Goal: Information Seeking & Learning: Learn about a topic

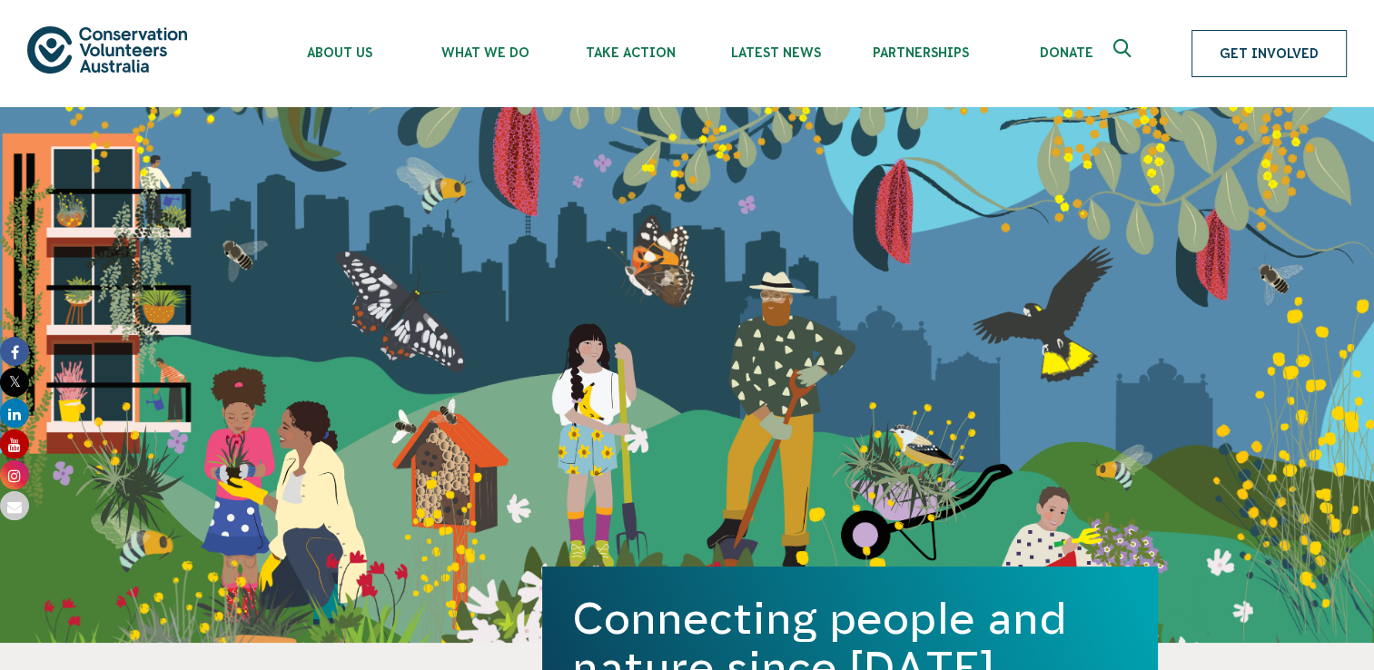
click at [1271, 49] on link "Get Involved" at bounding box center [1269, 53] width 155 height 47
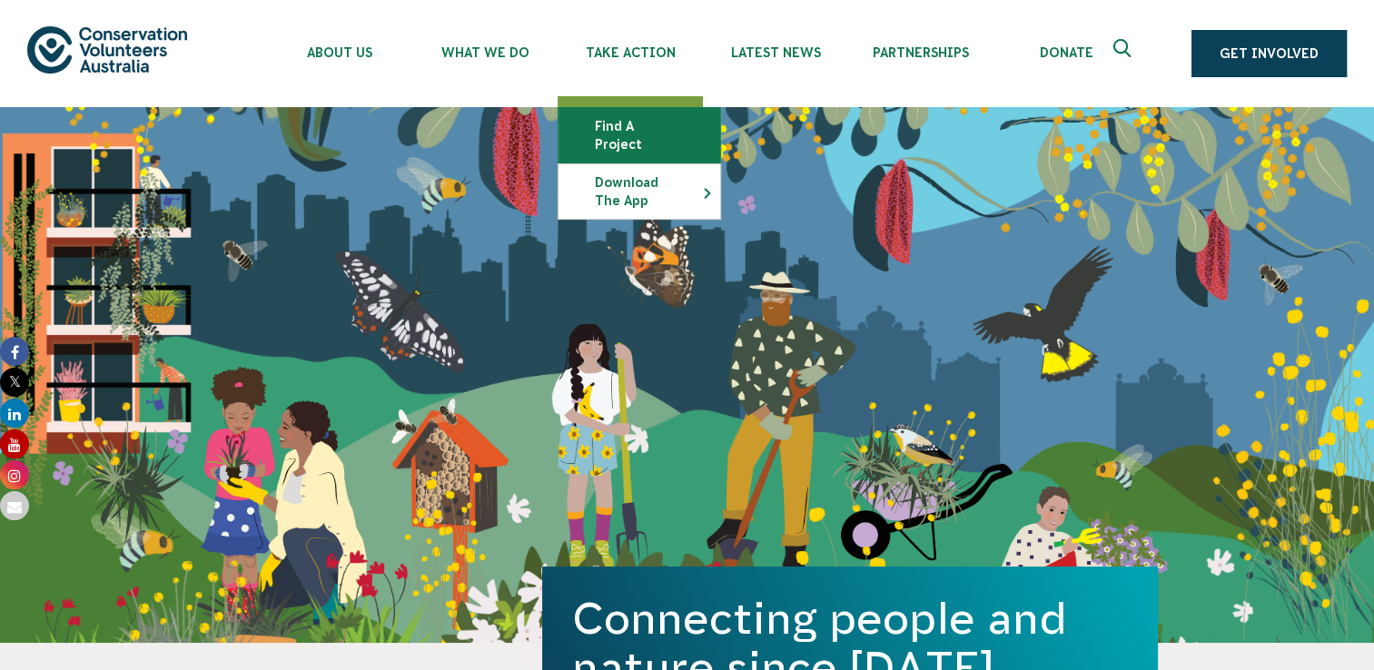
click at [614, 125] on link "Find a project" at bounding box center [640, 135] width 162 height 54
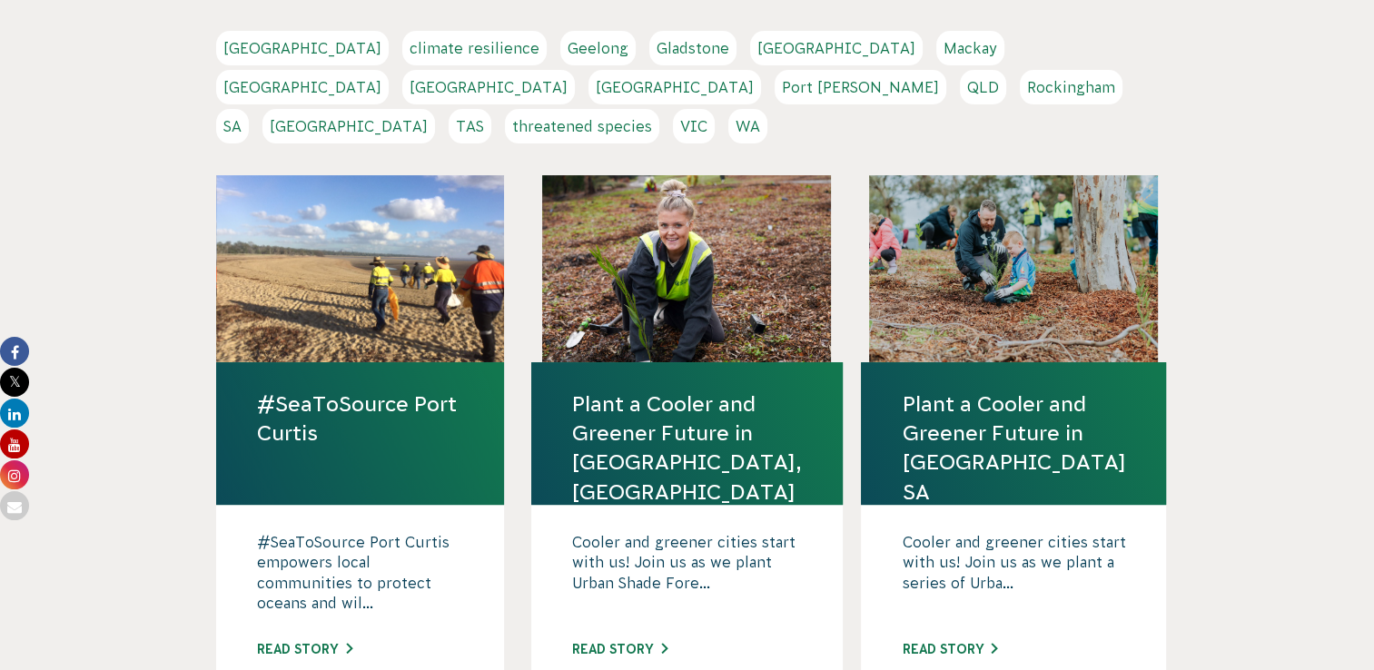
scroll to position [454, 0]
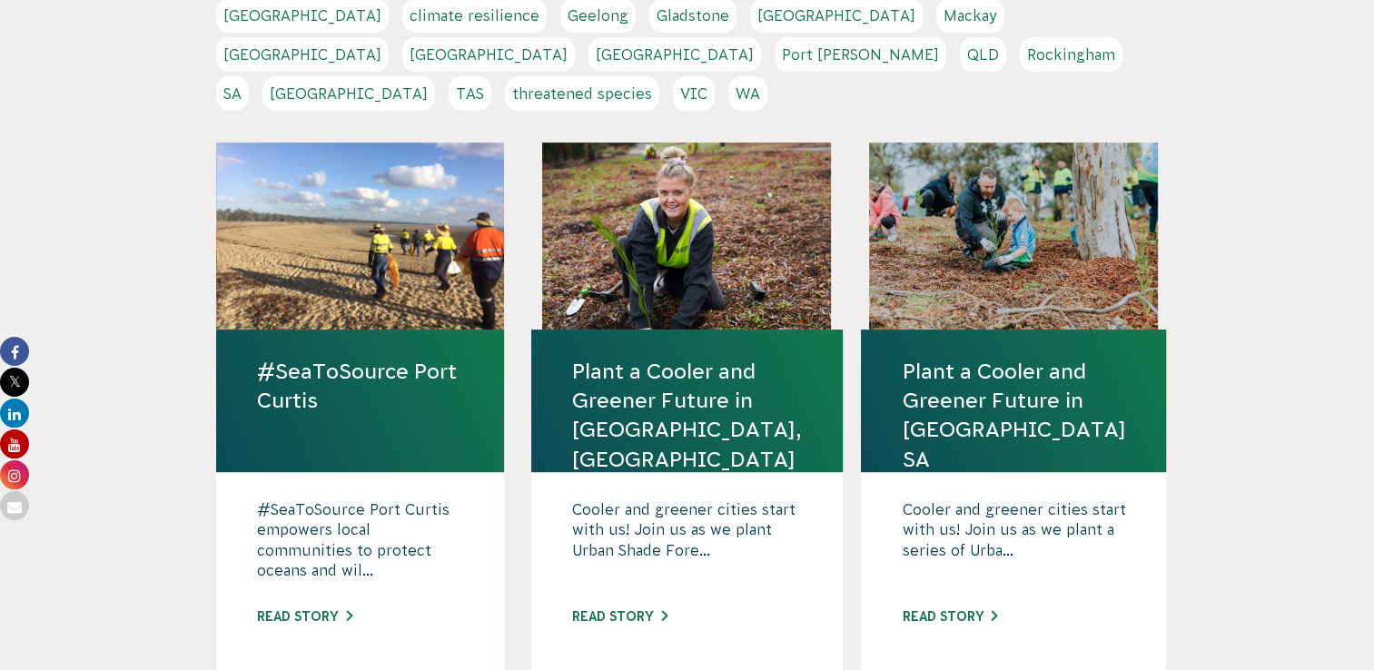
click at [575, 37] on link "NSW" at bounding box center [488, 54] width 173 height 35
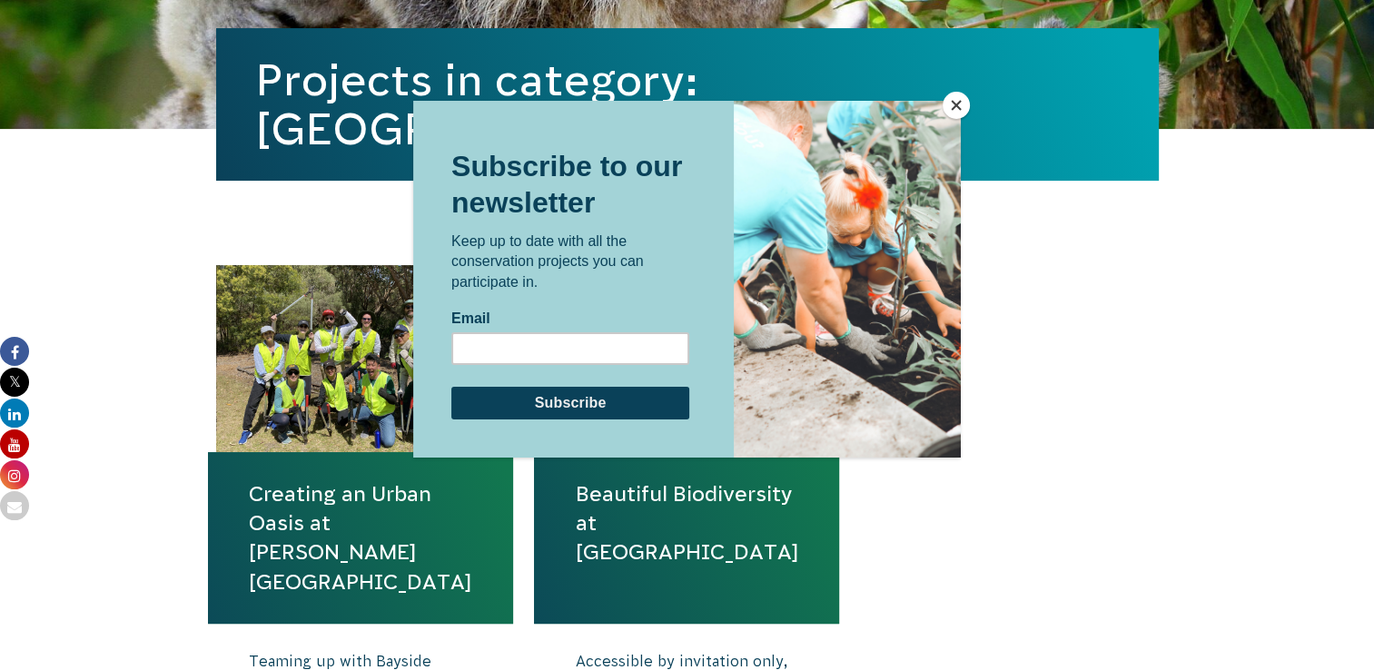
scroll to position [545, 0]
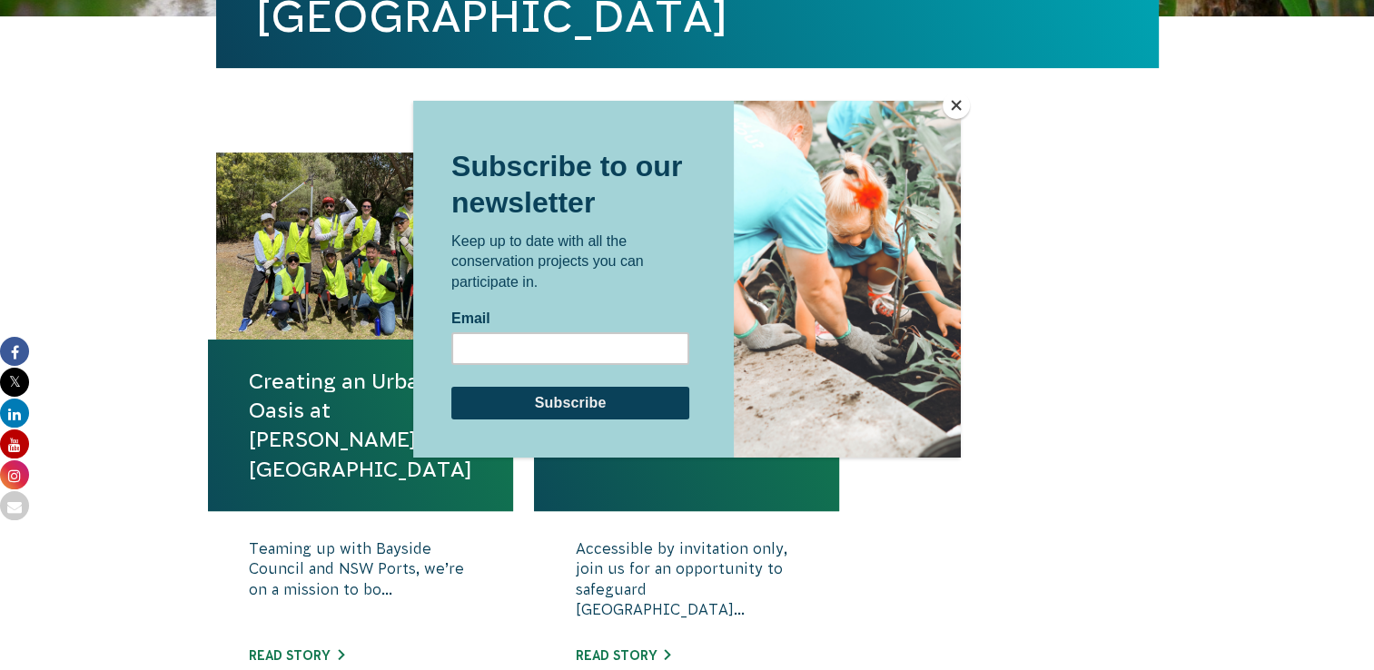
click at [954, 105] on button "Close" at bounding box center [956, 105] width 27 height 27
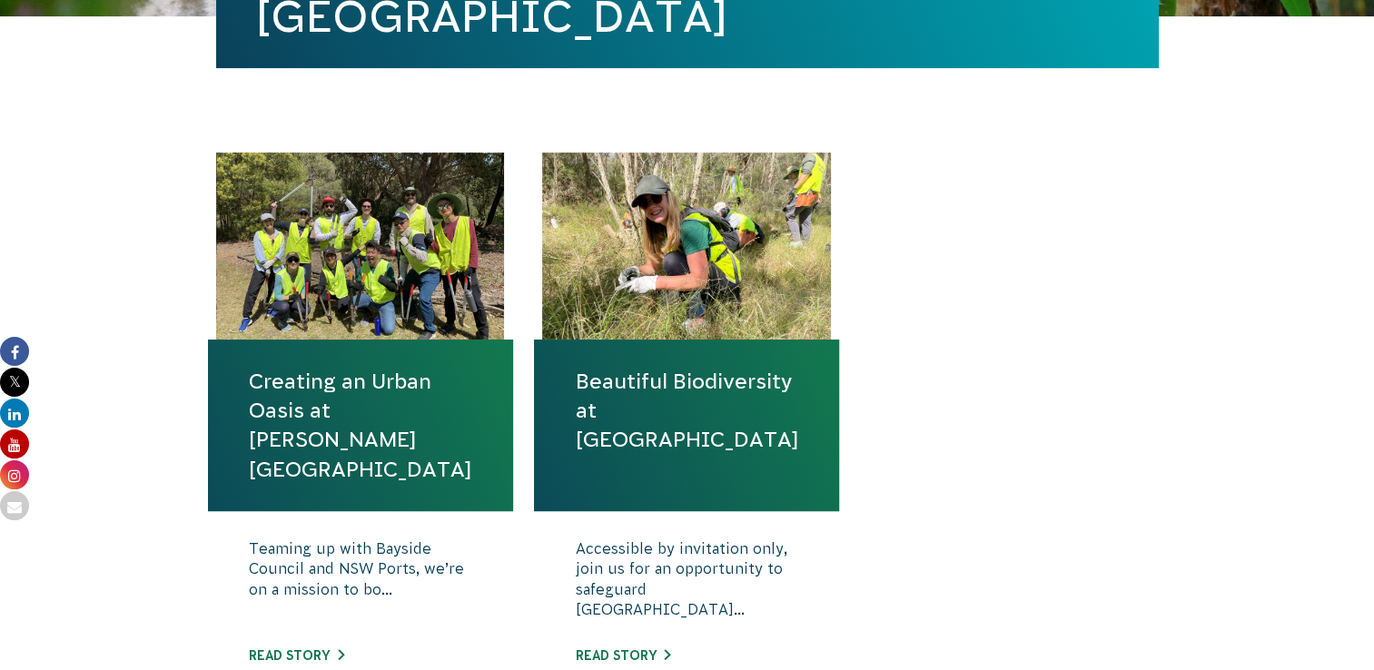
click at [359, 423] on link "Creating an Urban Oasis at Sir Joseph Banks Park" at bounding box center [360, 425] width 223 height 117
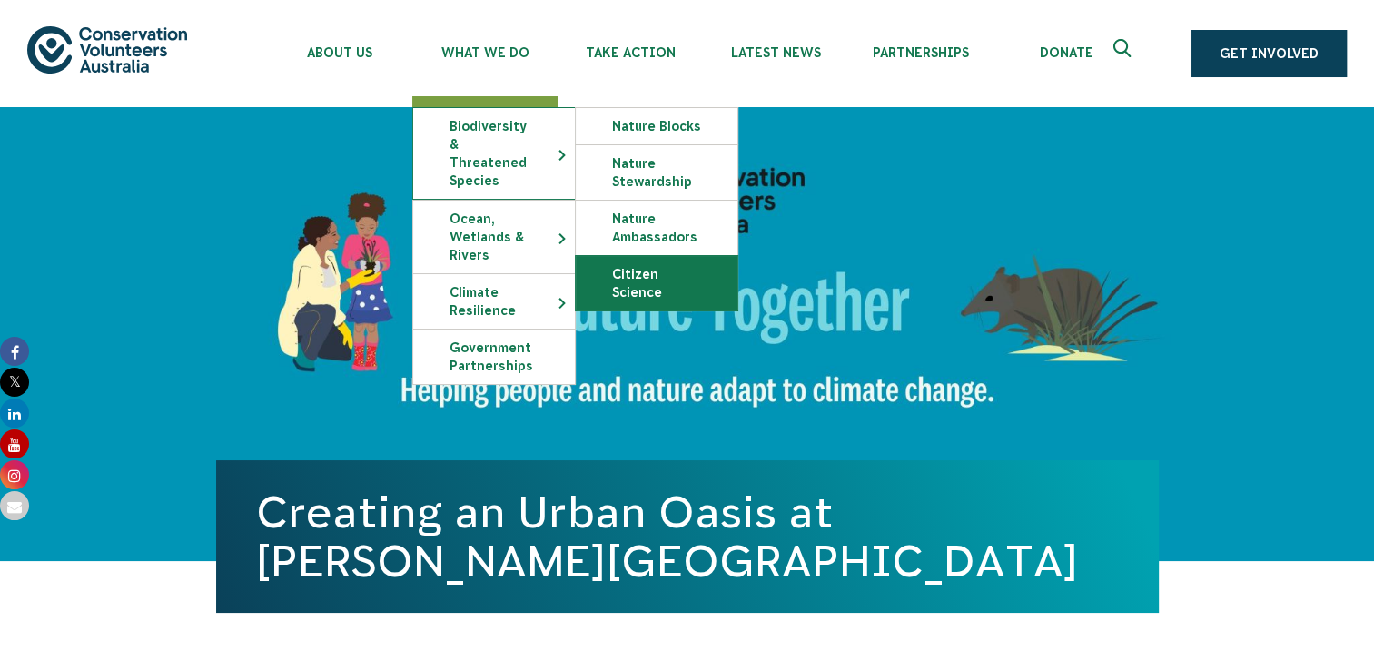
click at [642, 286] on link "Citizen Science" at bounding box center [657, 283] width 162 height 54
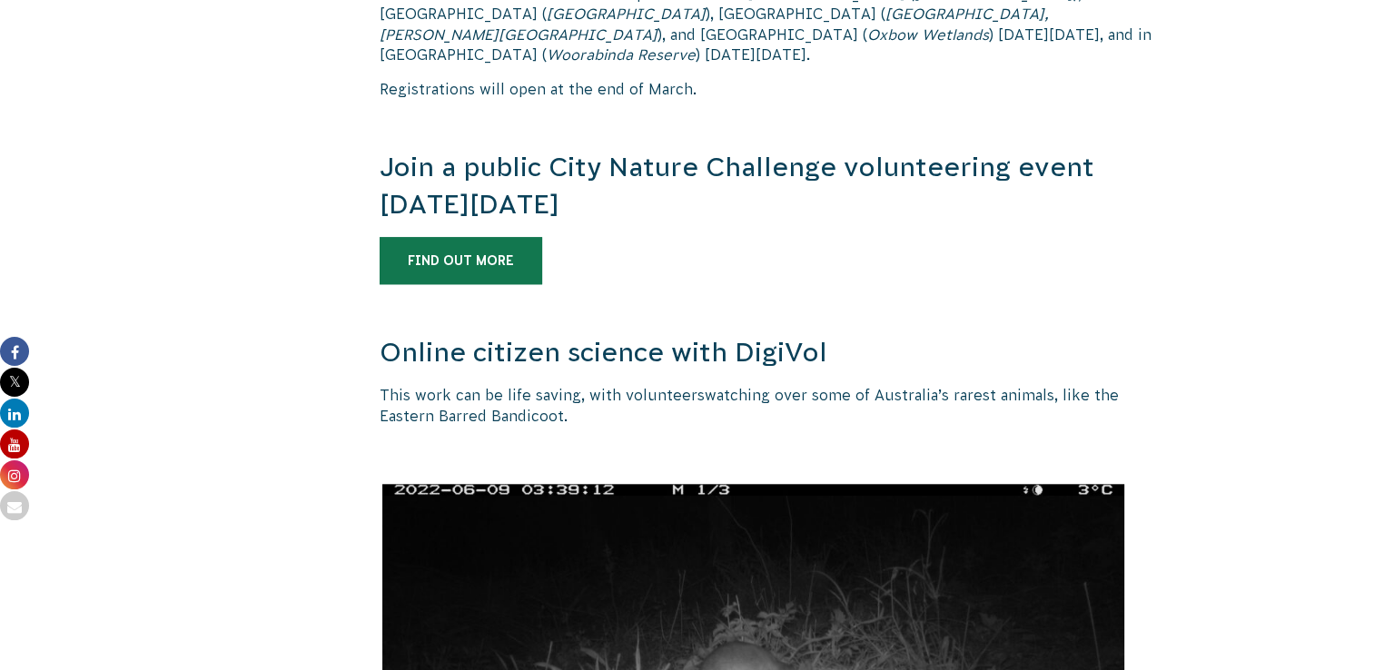
scroll to position [1544, 0]
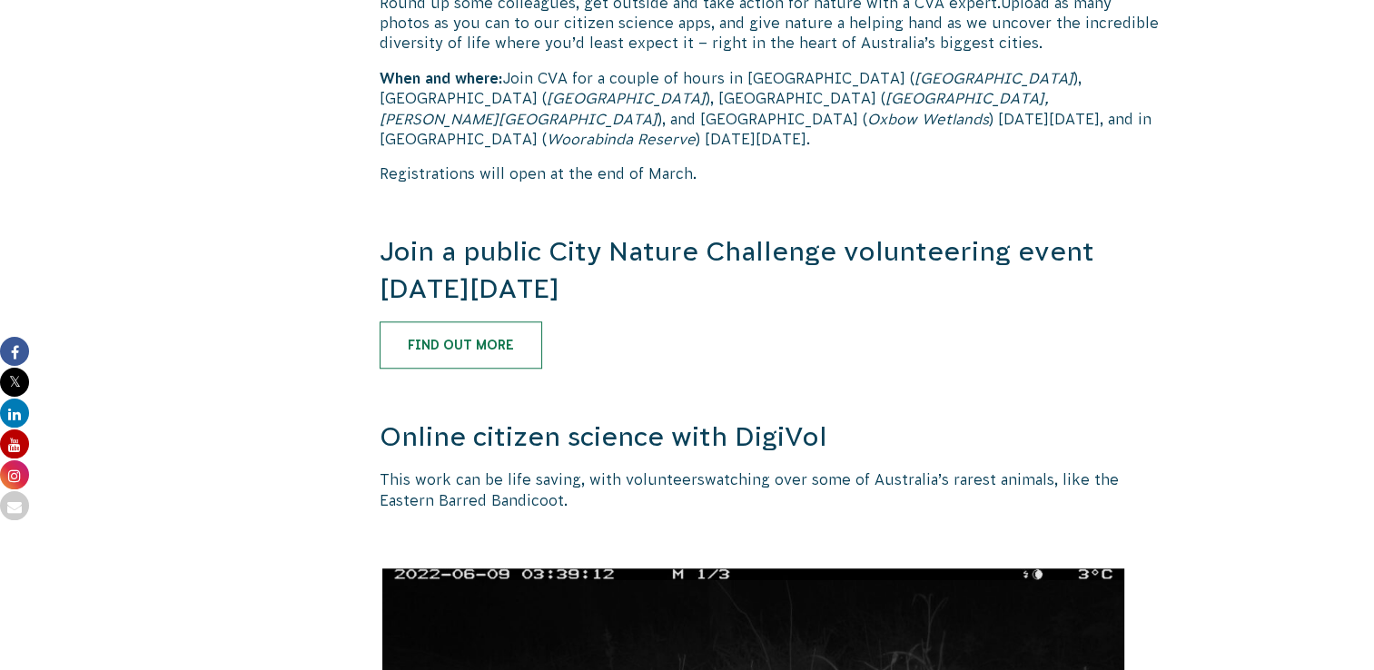
click at [459, 321] on link "Find out more" at bounding box center [461, 344] width 163 height 47
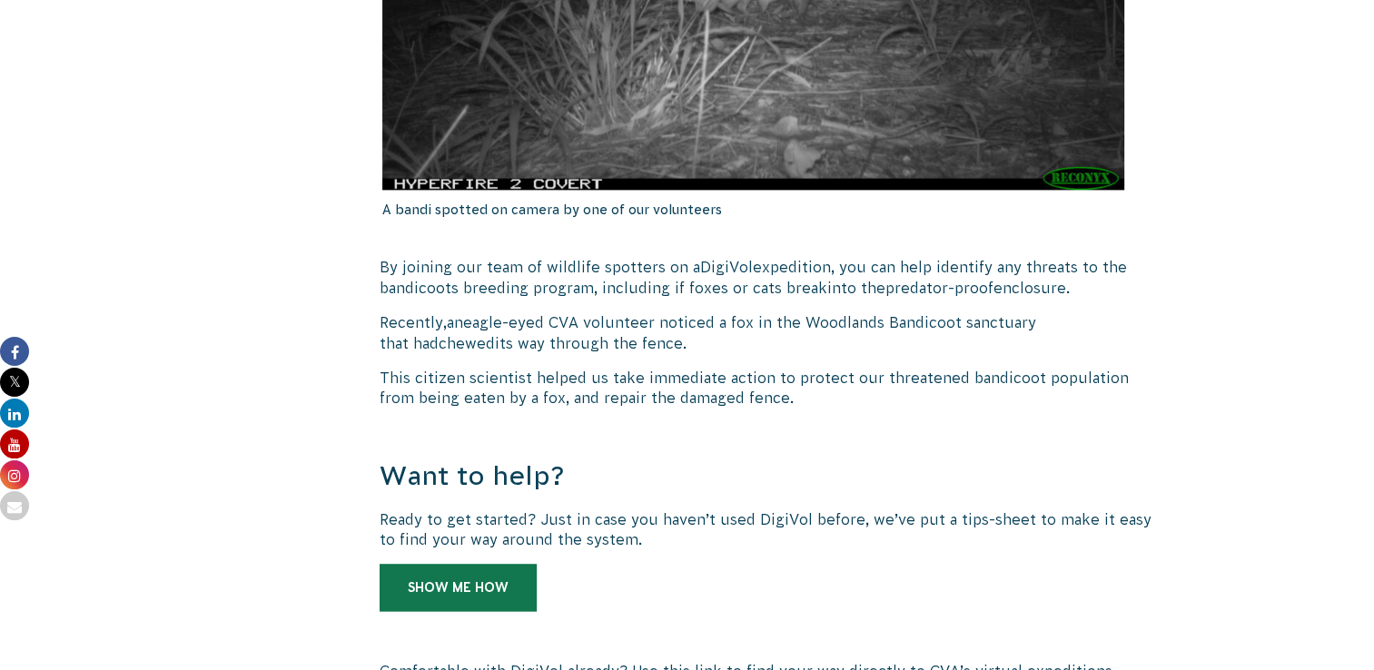
scroll to position [2361, 0]
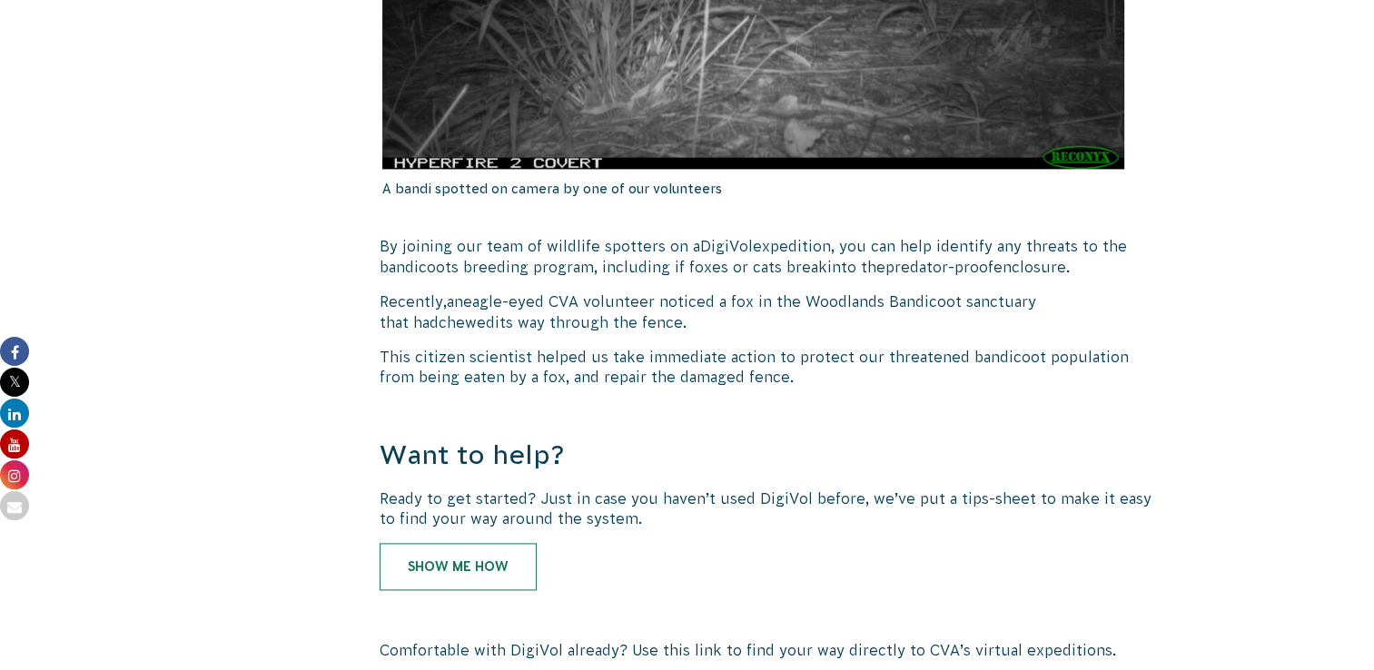
click at [452, 543] on link "Show me how" at bounding box center [458, 566] width 157 height 47
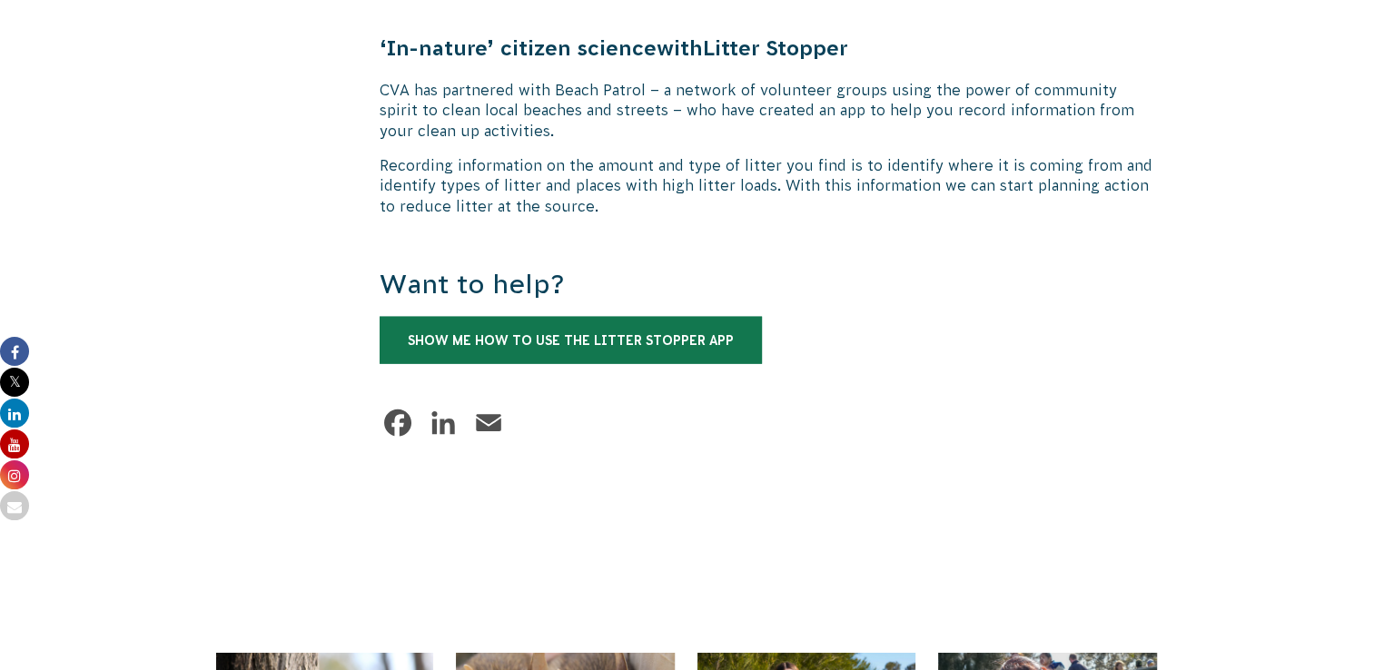
scroll to position [4087, 0]
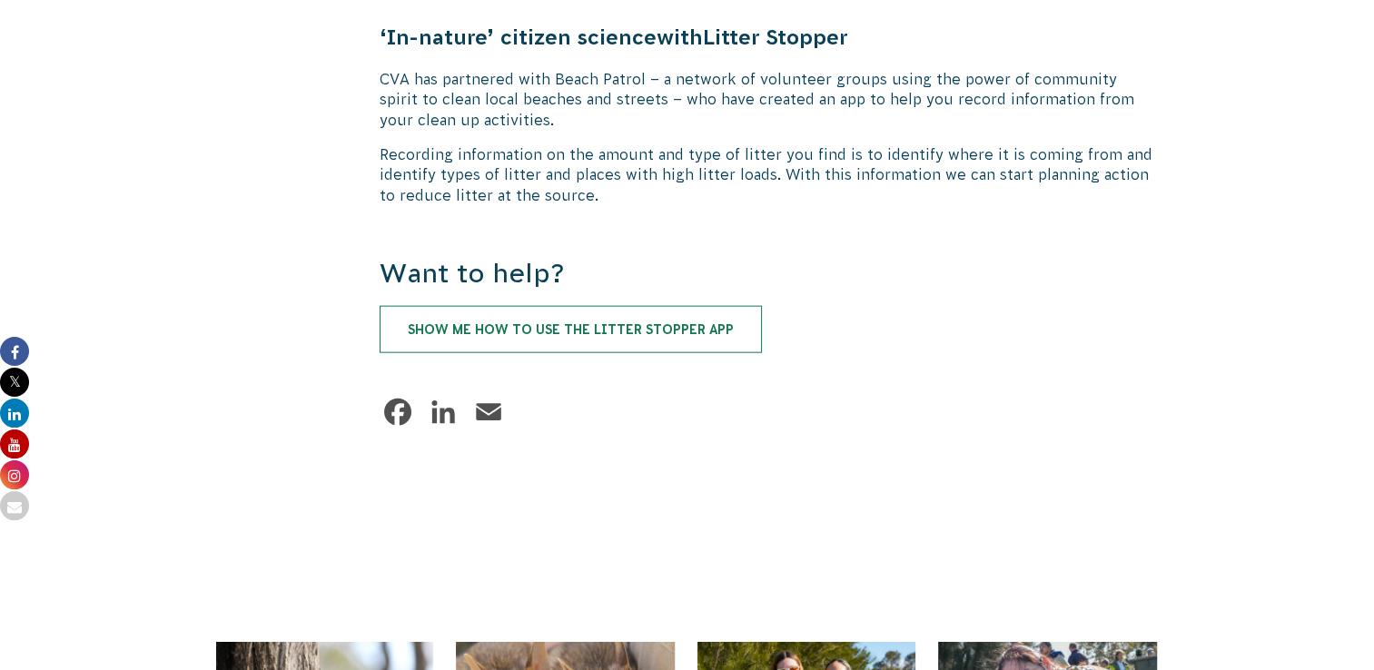
click at [570, 306] on link "Show me how to use the Litter Stopper App" at bounding box center [571, 329] width 382 height 47
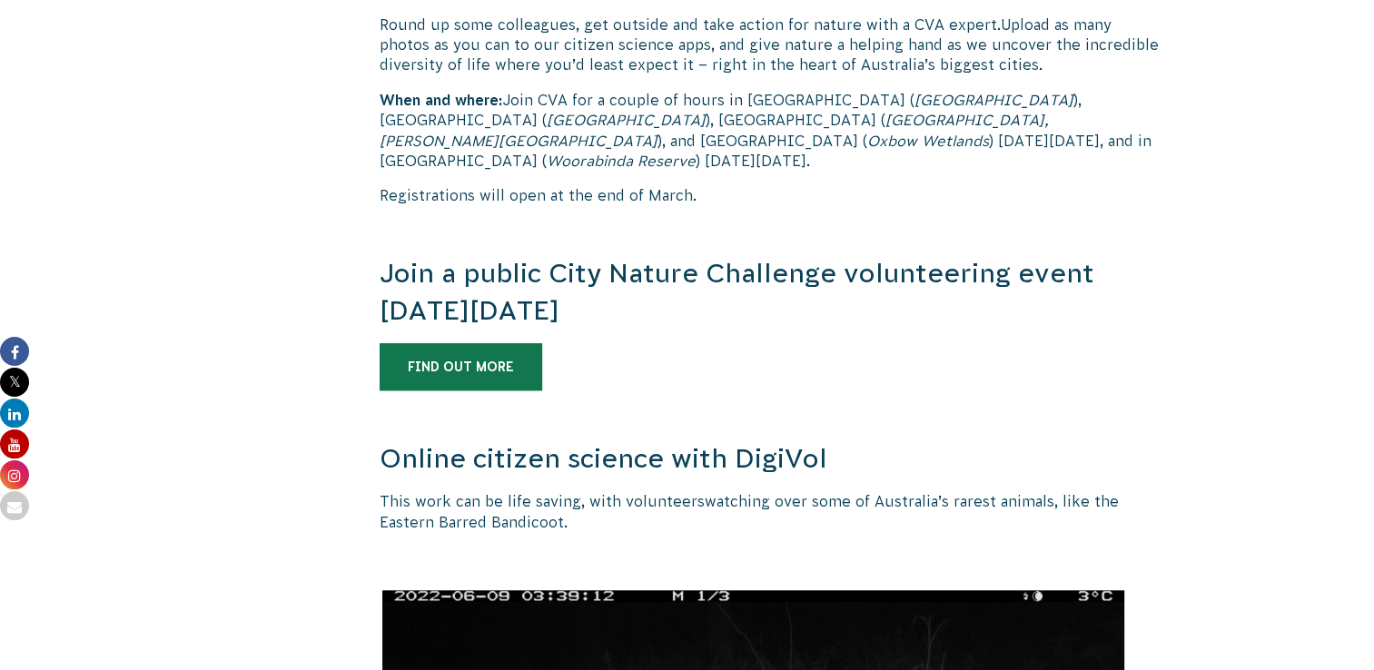
scroll to position [1362, 0]
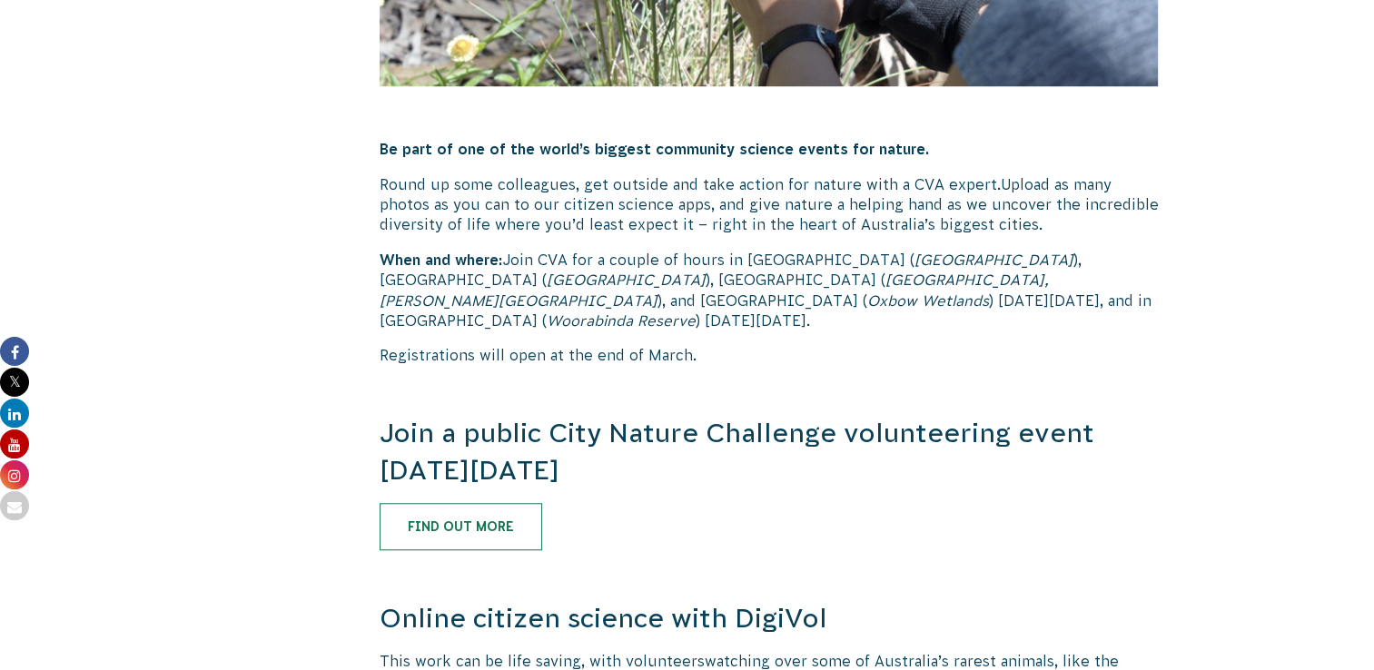
click at [463, 503] on link "Find out more" at bounding box center [461, 526] width 163 height 47
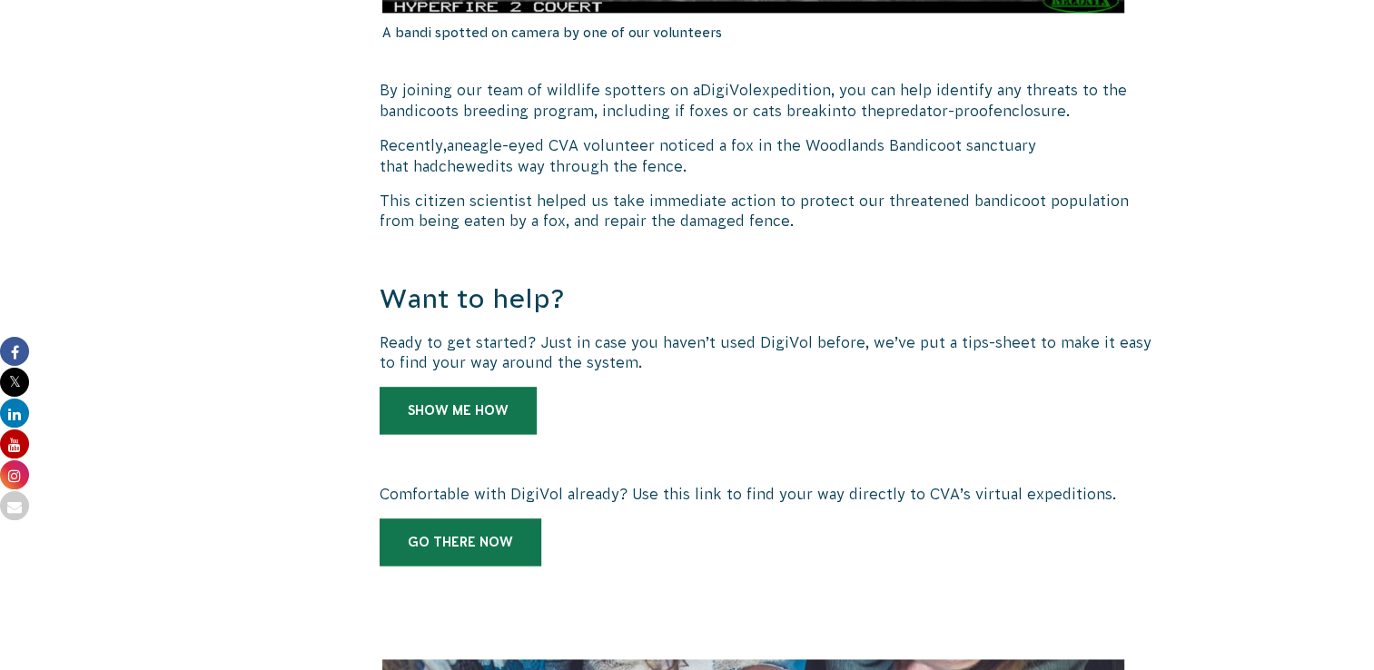
scroll to position [2543, 0]
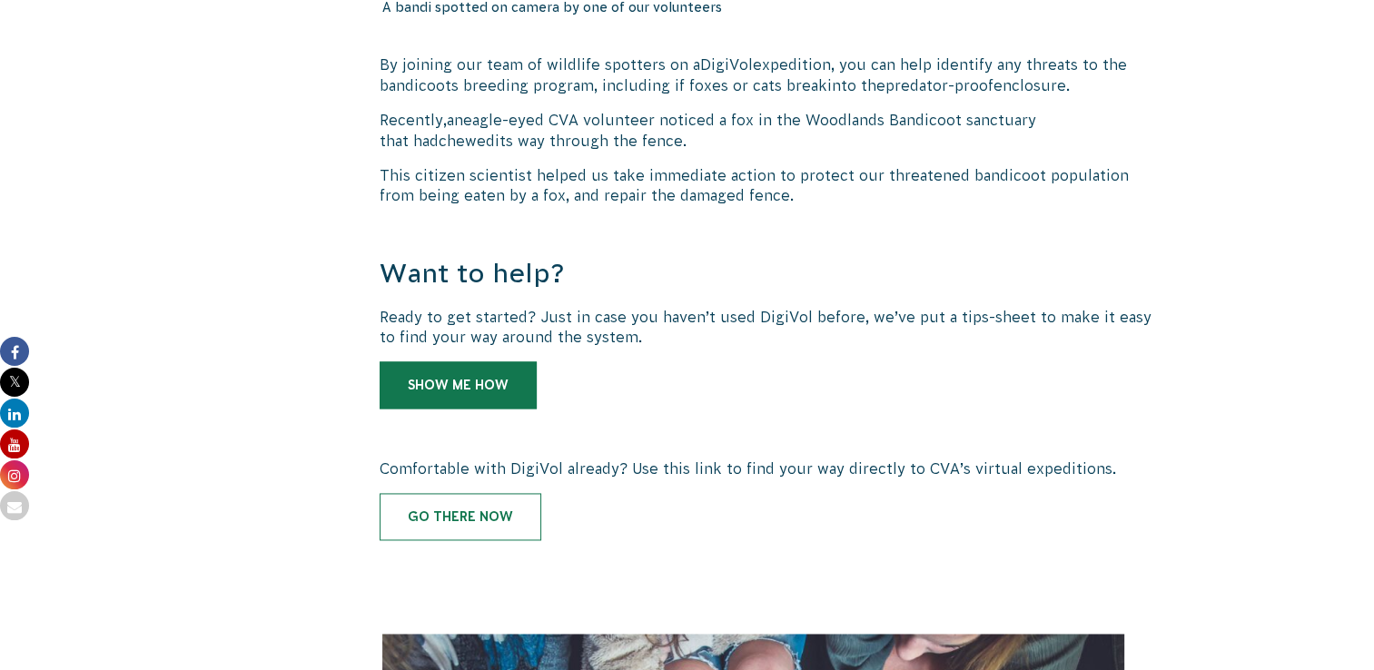
click at [470, 493] on link "Go there now" at bounding box center [461, 516] width 162 height 47
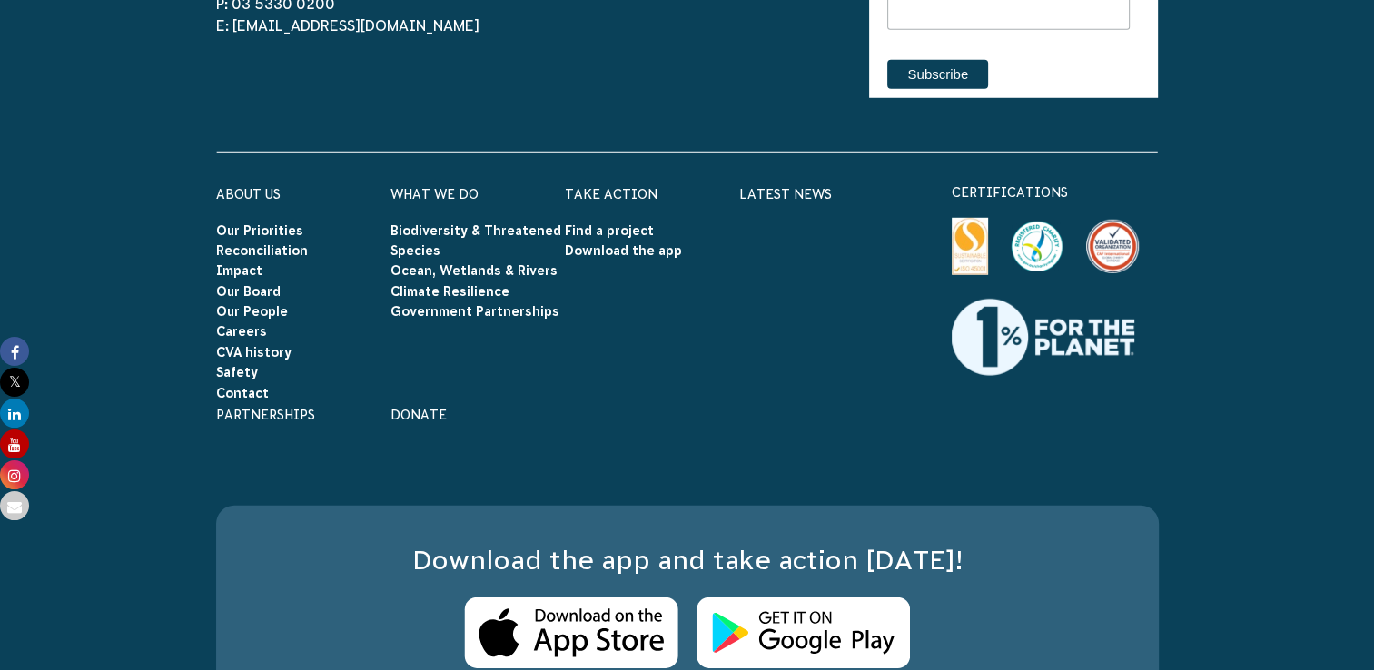
scroll to position [5177, 0]
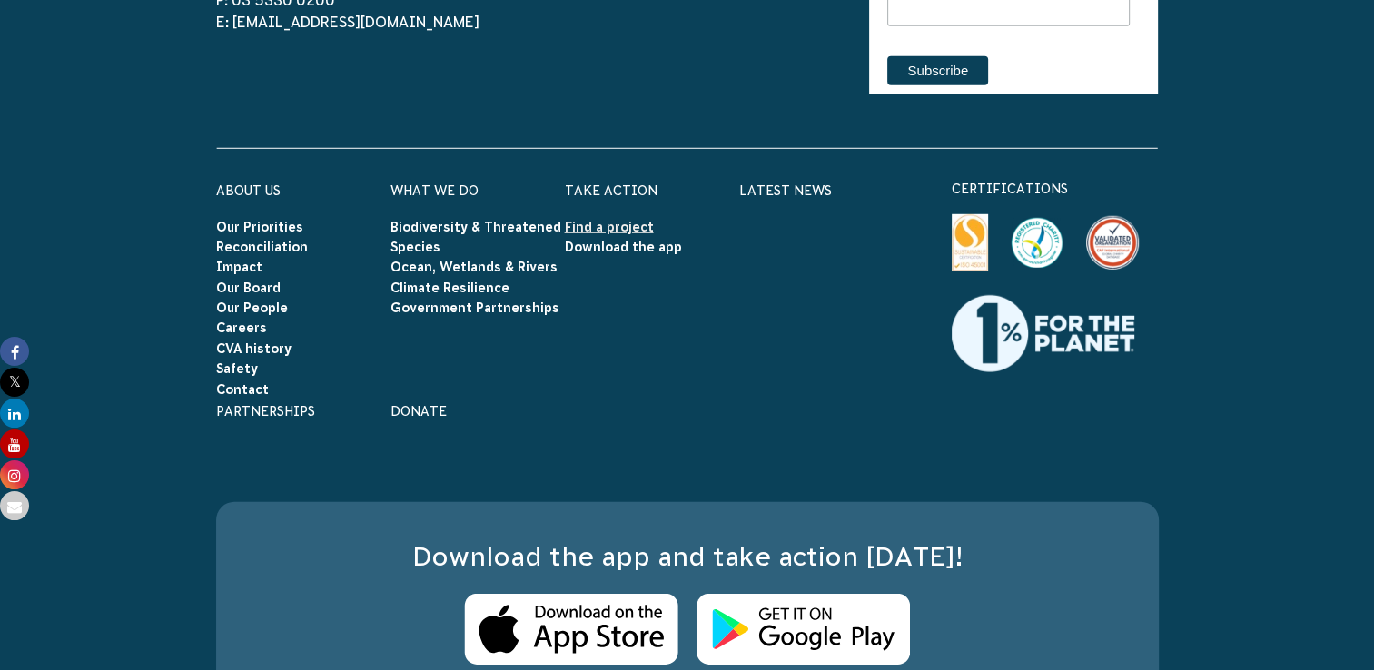
click at [576, 220] on link "Find a project" at bounding box center [609, 227] width 89 height 15
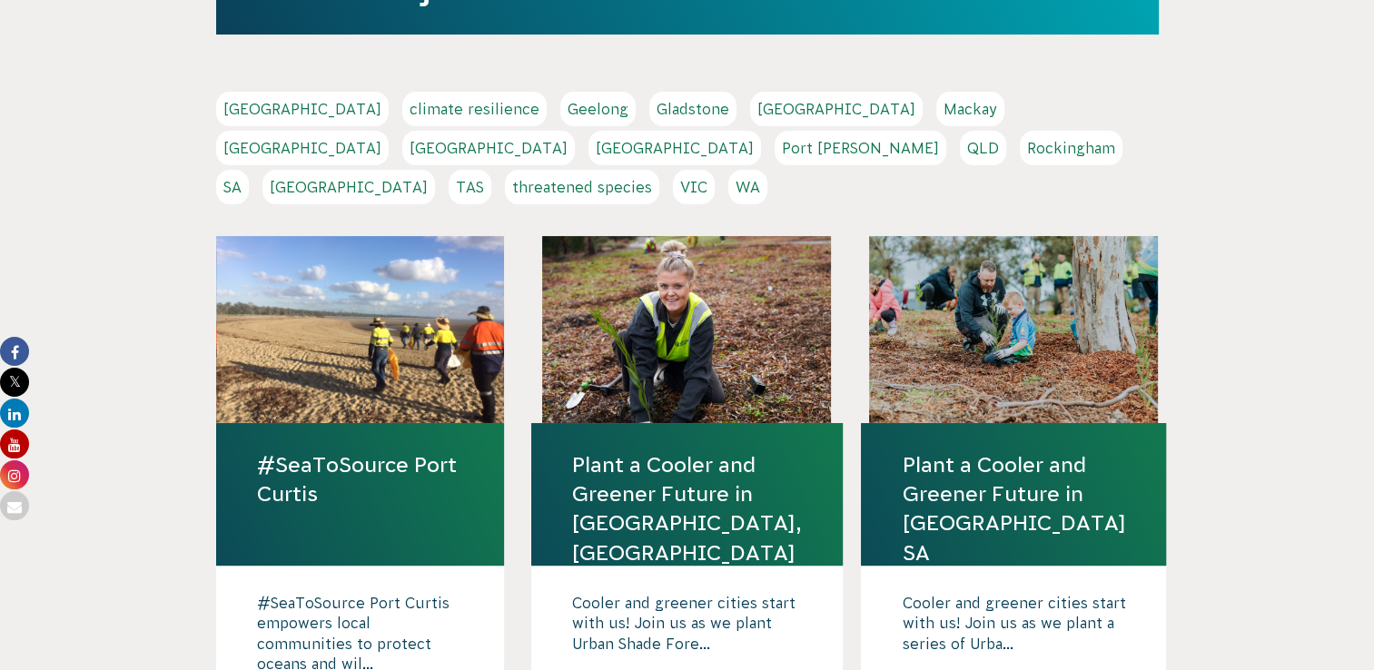
scroll to position [363, 0]
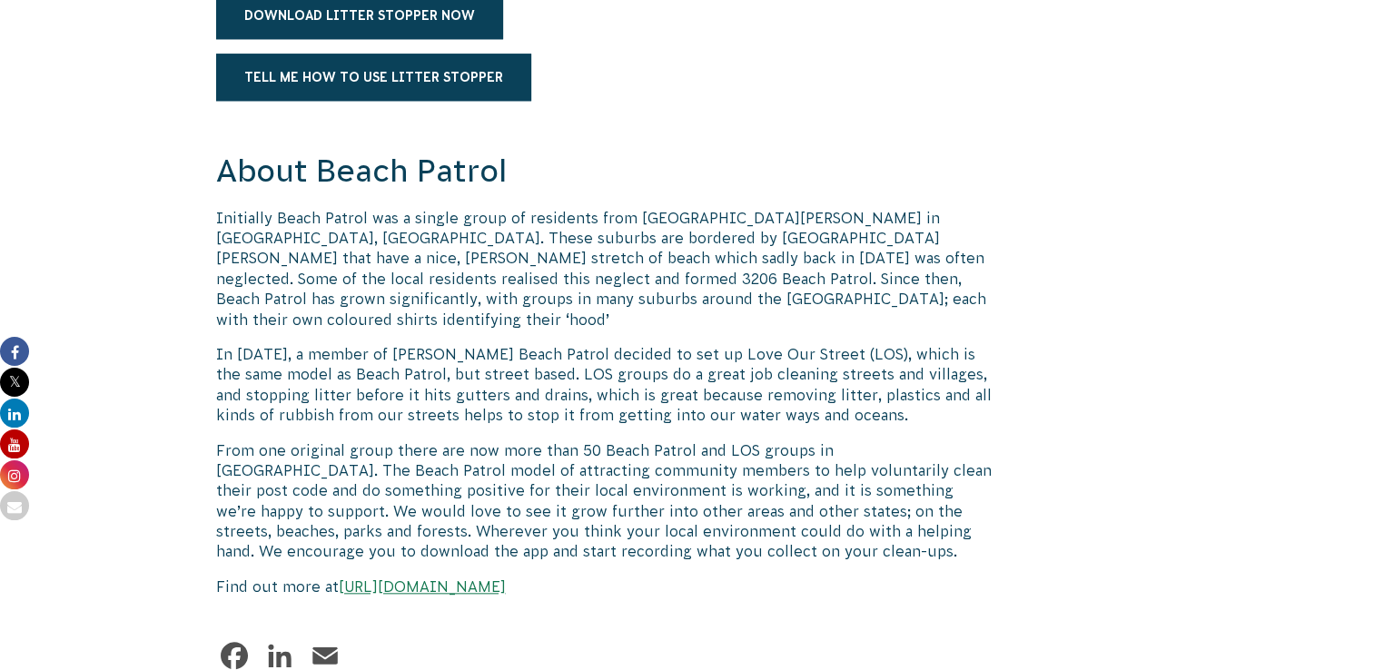
scroll to position [1907, 0]
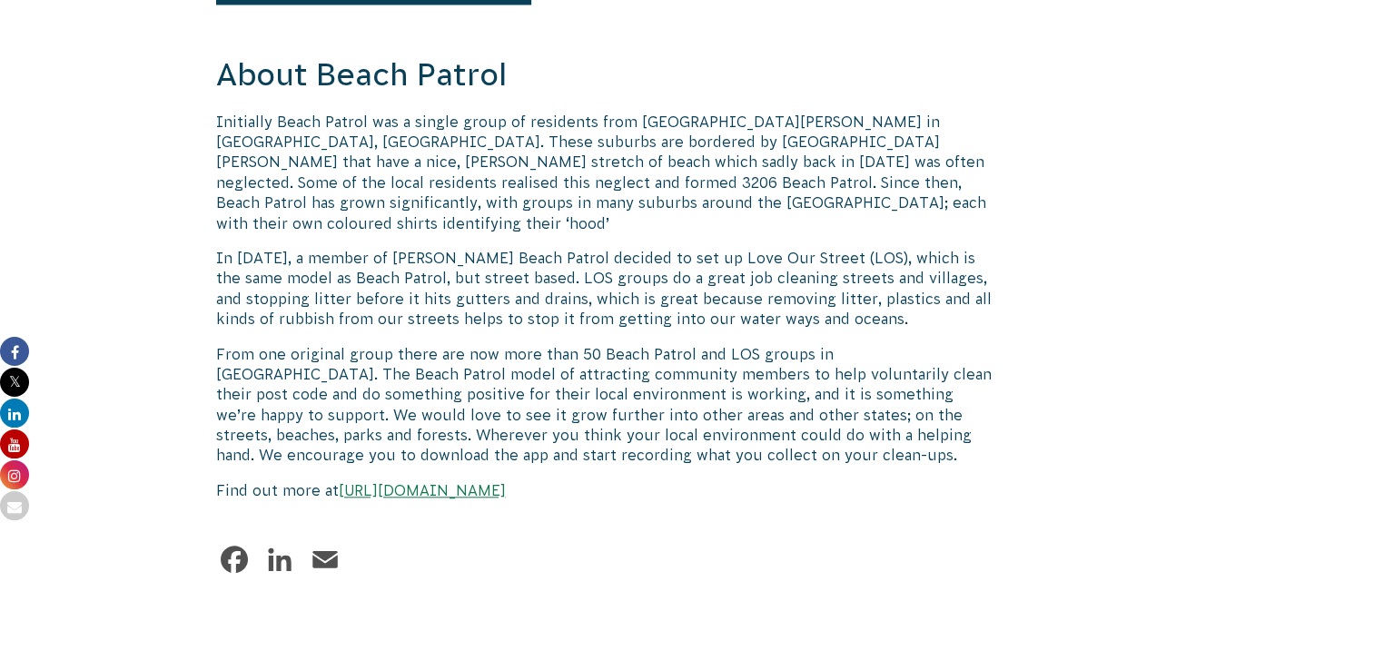
click at [461, 482] on link "[URL][DOMAIN_NAME]" at bounding box center [422, 490] width 167 height 16
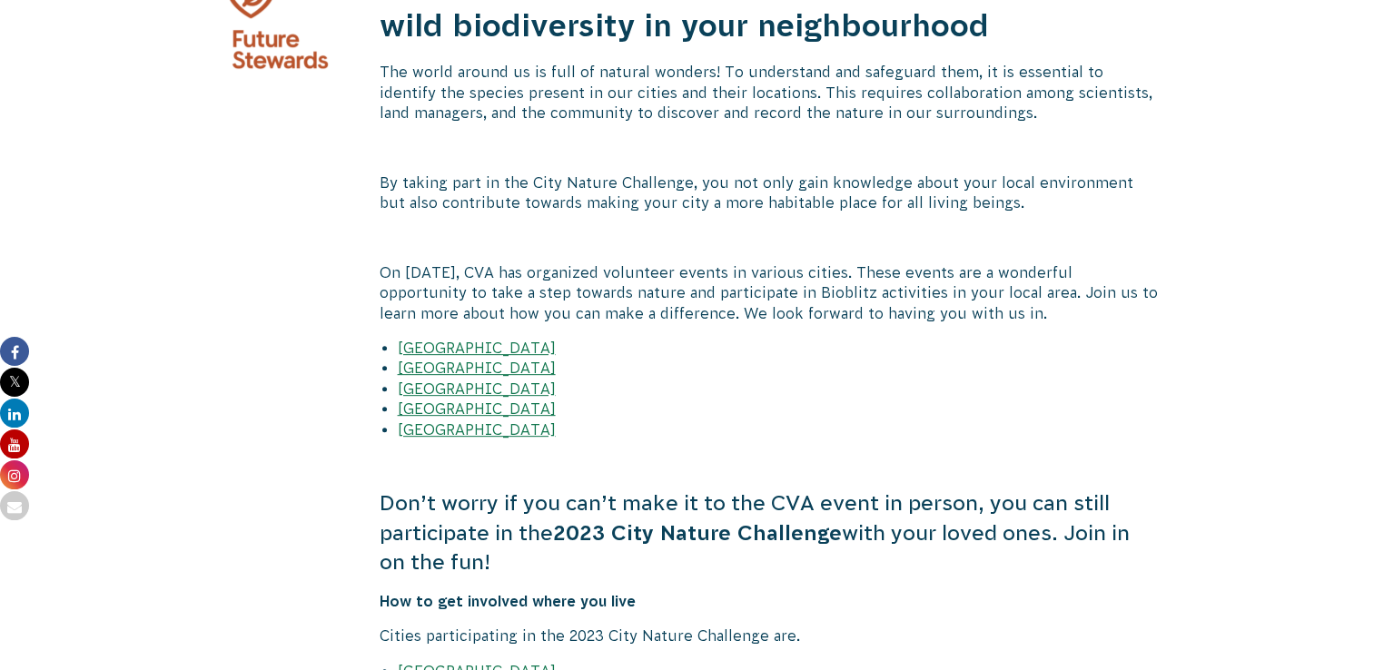
scroll to position [817, 0]
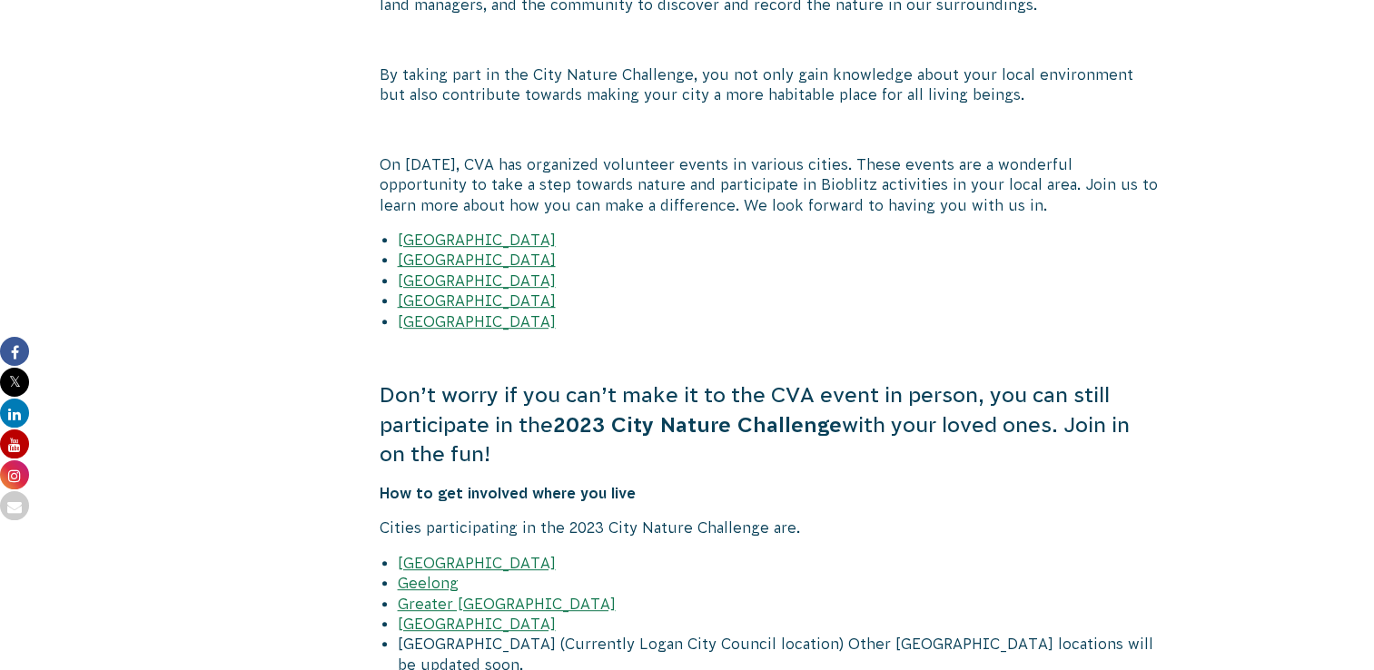
click at [415, 317] on link "[GEOGRAPHIC_DATA]" at bounding box center [477, 321] width 158 height 16
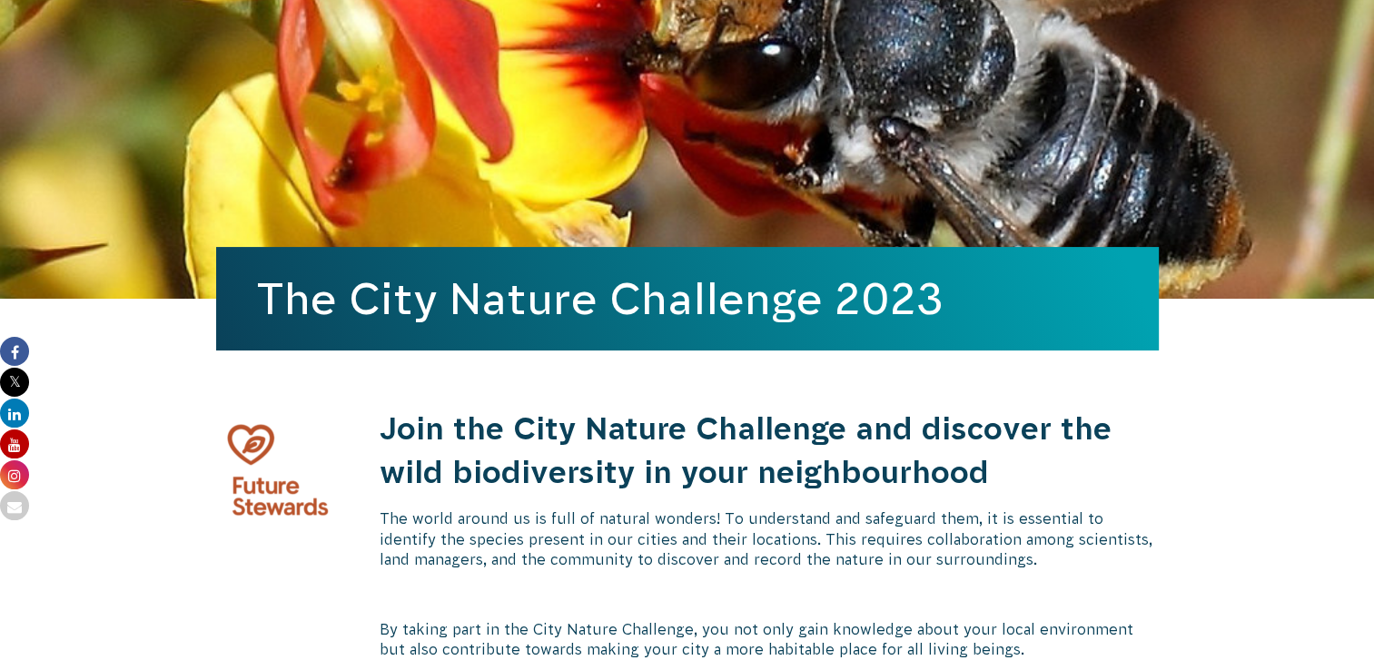
scroll to position [182, 0]
